Goal: Task Accomplishment & Management: Use online tool/utility

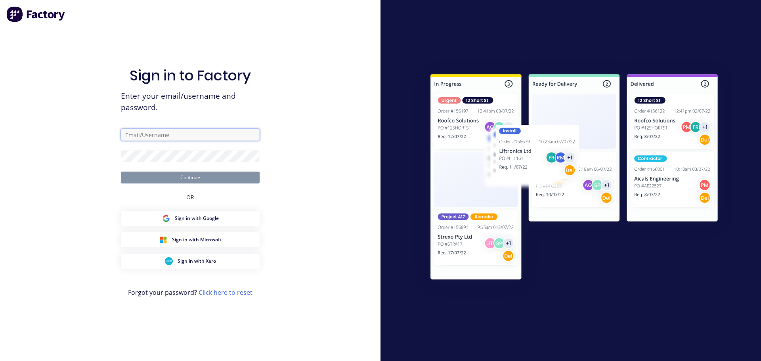
type input "[PERSON_NAME][EMAIL_ADDRESS][DOMAIN_NAME]"
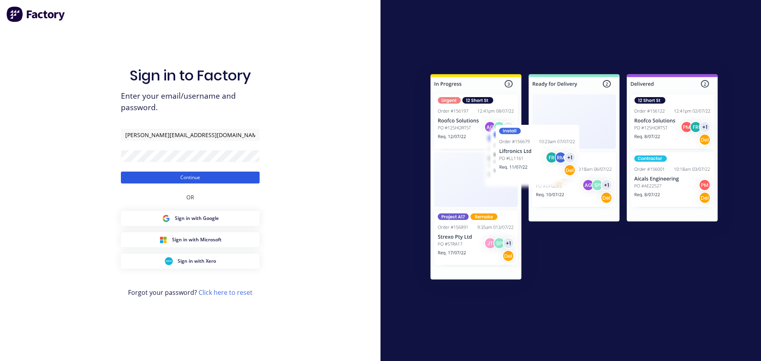
click at [193, 179] on button "Continue" at bounding box center [190, 178] width 139 height 12
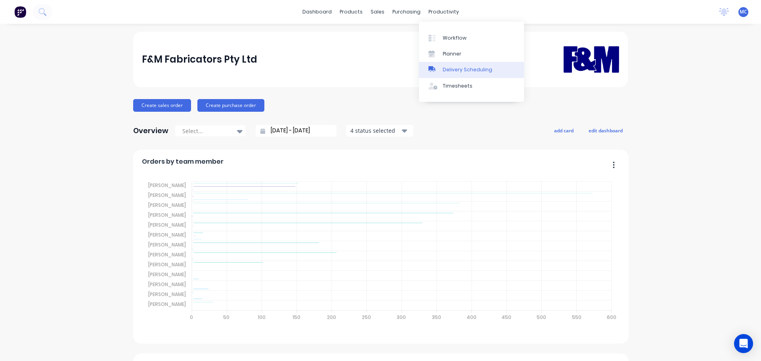
click at [464, 68] on div "Delivery Scheduling" at bounding box center [468, 69] width 50 height 7
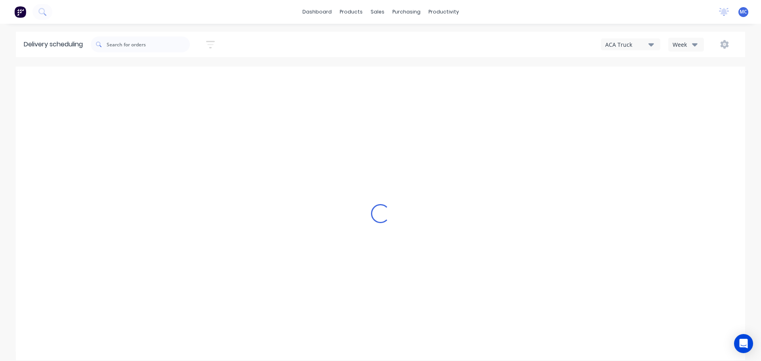
click at [215, 46] on icon "button" at bounding box center [210, 45] width 9 height 10
click at [170, 77] on input at bounding box center [174, 75] width 74 height 12
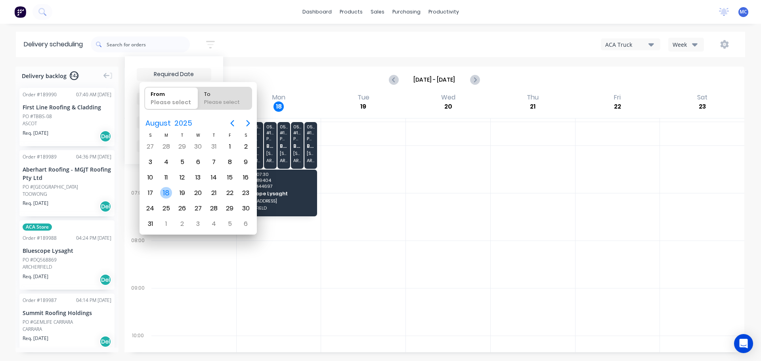
click at [165, 194] on div "18" at bounding box center [166, 193] width 12 height 12
type input "[DATE]"
radio input "false"
radio input "true"
click at [165, 194] on div "18" at bounding box center [166, 193] width 12 height 12
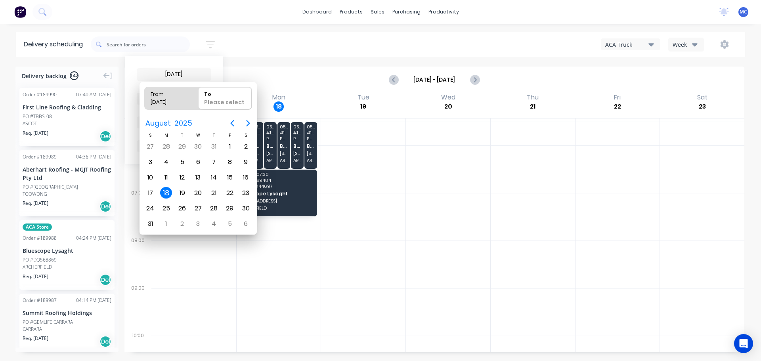
type input "[DATE] - [DATE]"
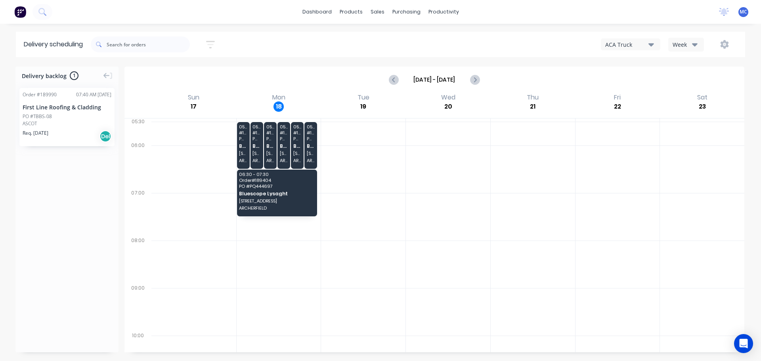
click at [435, 77] on input "[DATE] - [DATE]" at bounding box center [434, 80] width 71 height 12
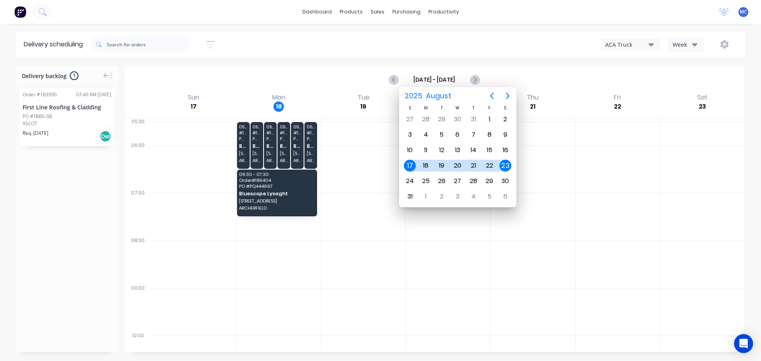
click at [690, 42] on div "Week" at bounding box center [684, 44] width 23 height 8
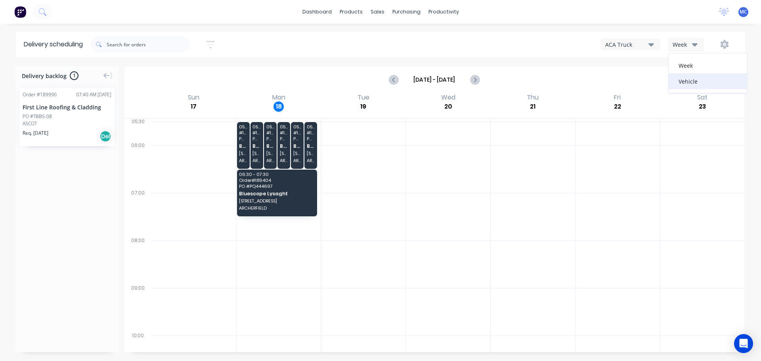
click at [692, 81] on div "Vehicle" at bounding box center [708, 81] width 79 height 16
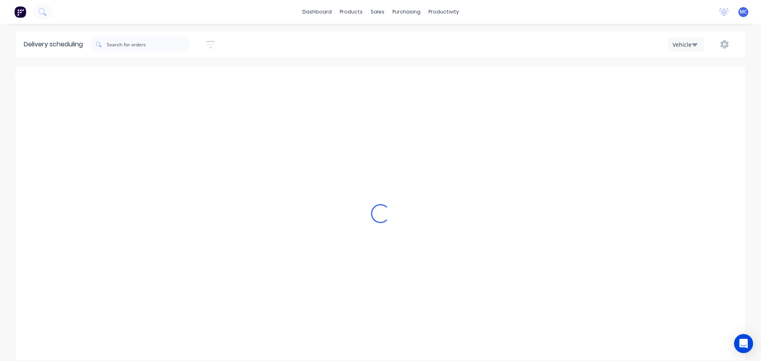
scroll to position [0, 0]
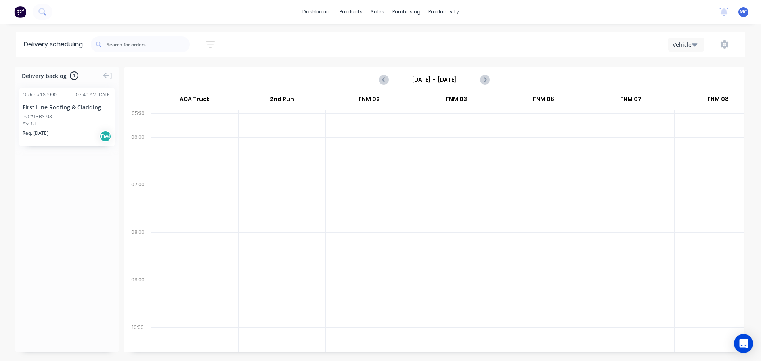
click at [437, 80] on input "[DATE] - [DATE]" at bounding box center [434, 80] width 79 height 12
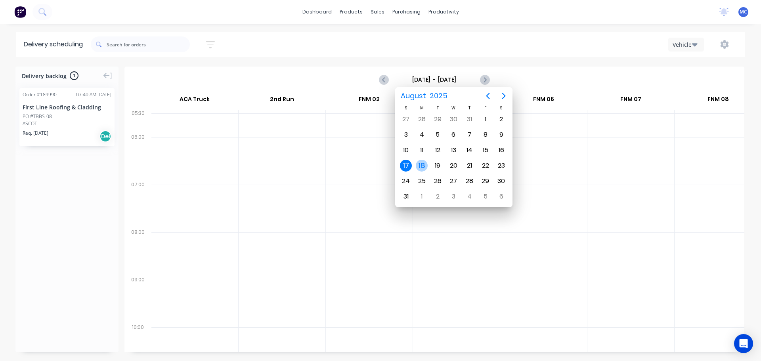
click at [422, 165] on div "18" at bounding box center [422, 166] width 12 height 12
type input "[DATE] - [DATE]"
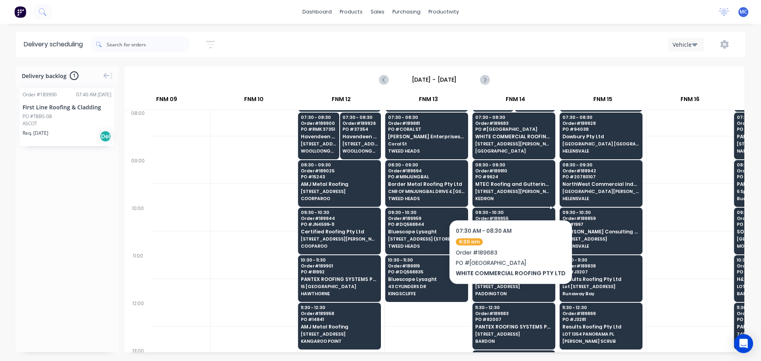
scroll to position [119, 639]
